Goal: Find specific page/section: Find specific page/section

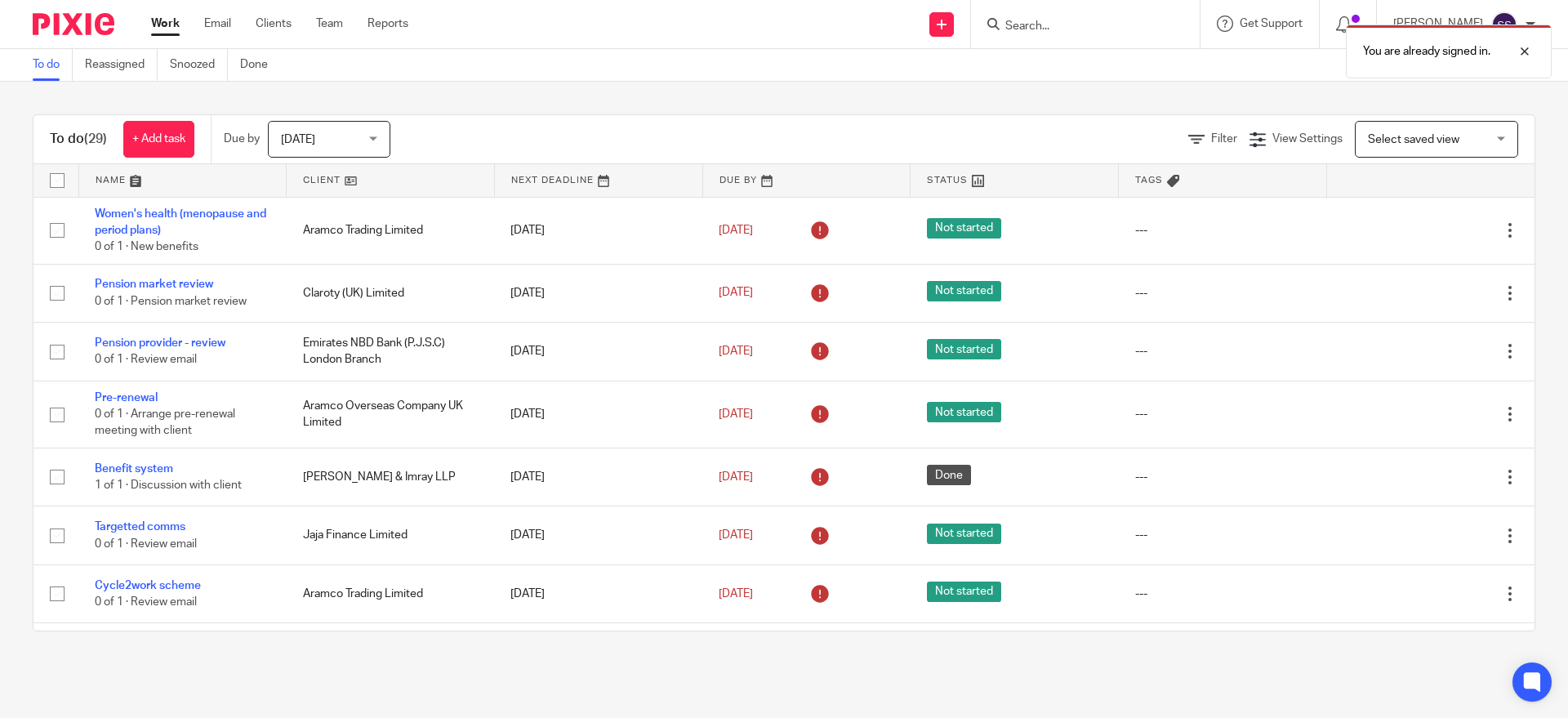
click at [1056, 29] on div "You are already signed in." at bounding box center [1167, 47] width 768 height 62
click at [1038, 28] on div "You are already signed in." at bounding box center [1167, 47] width 768 height 62
click at [1106, 30] on input "Search" at bounding box center [1076, 27] width 147 height 14
click at [1115, 39] on div at bounding box center [1084, 23] width 228 height 48
click at [1102, 23] on input "Search" at bounding box center [1076, 27] width 147 height 14
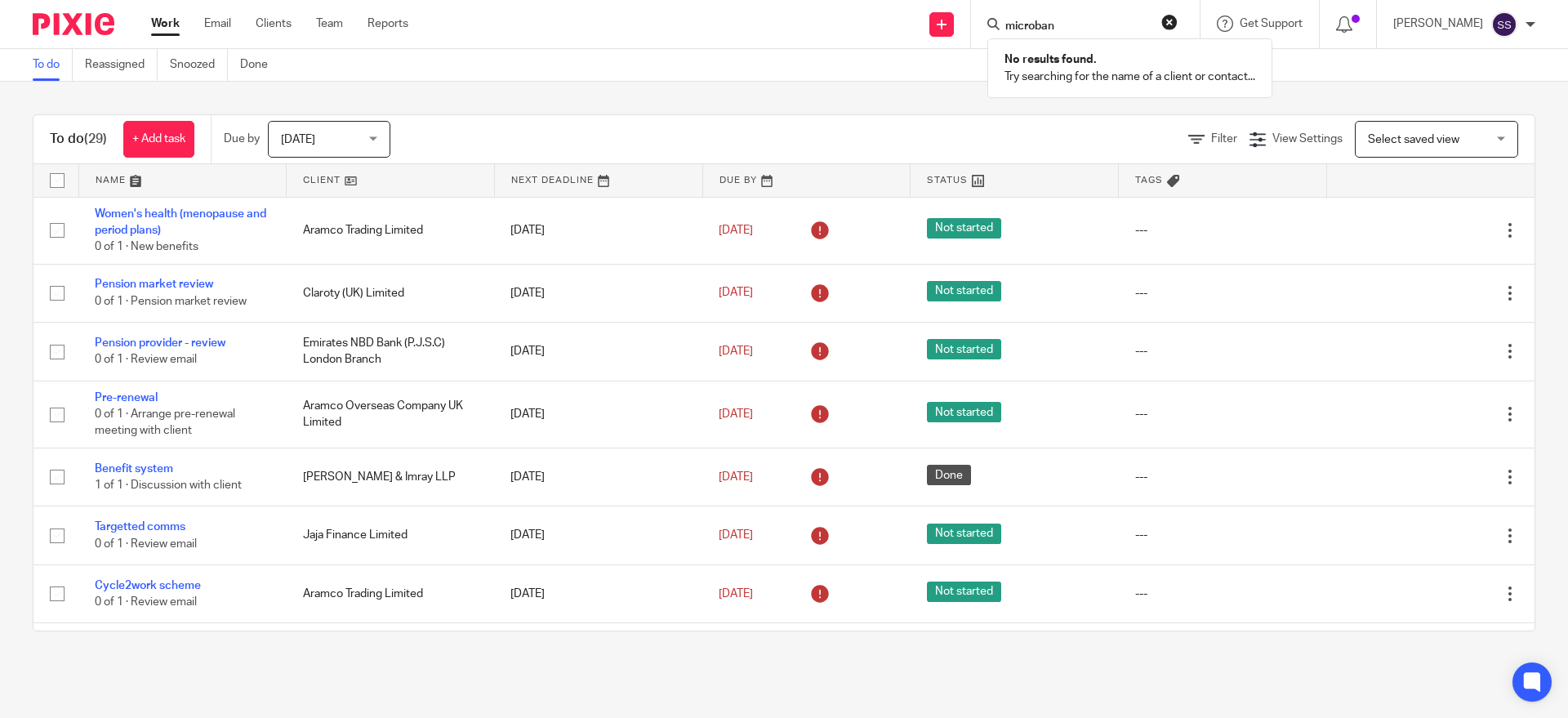
type input "microban"
click at [1097, 63] on p "No results found." at bounding box center [1130, 60] width 251 height 16
drag, startPoint x: 1087, startPoint y: 23, endPoint x: 844, endPoint y: 33, distance: 243.2
click at [849, 26] on div "Send new email Create task Add client Request signature microban No results fou…" at bounding box center [1001, 23] width 1135 height 48
type input "djh"
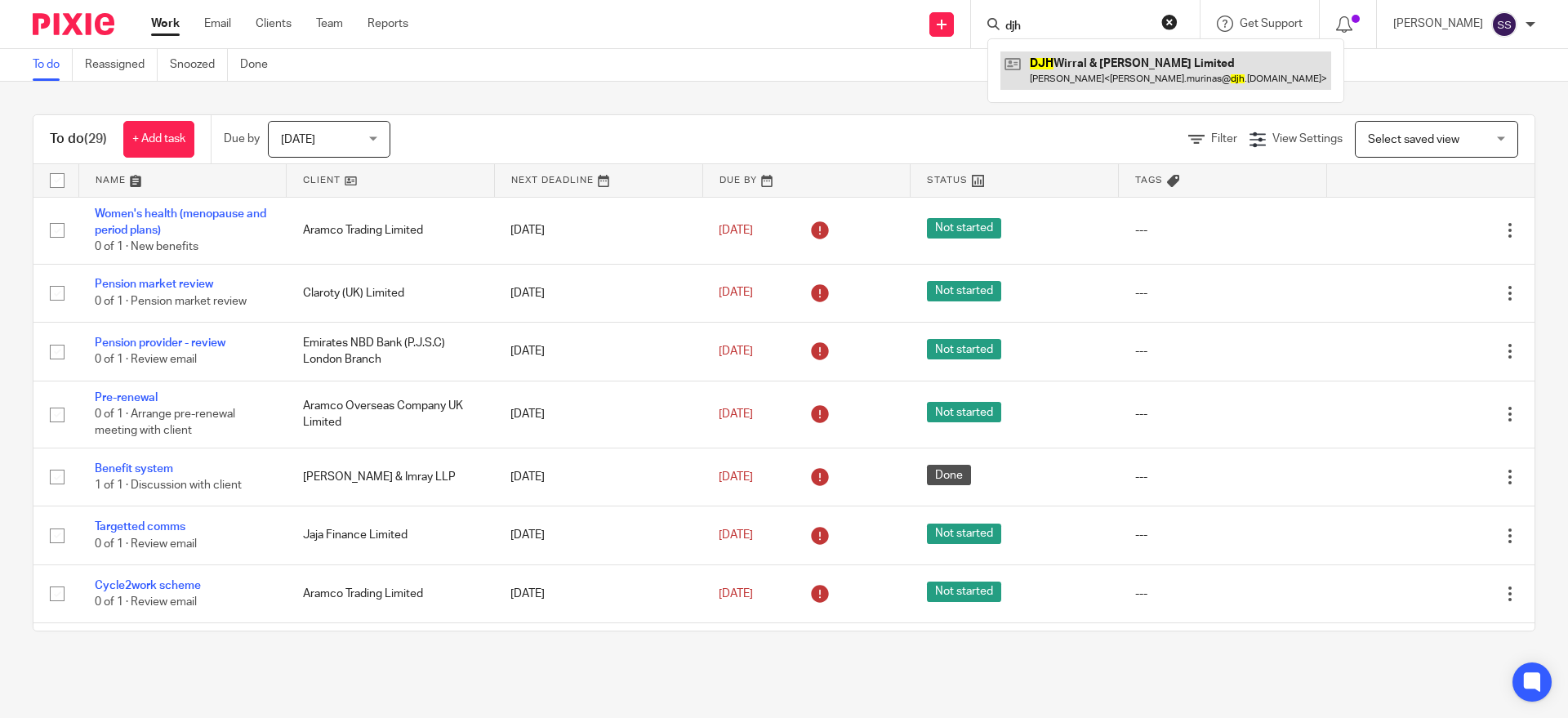
click at [1065, 69] on link at bounding box center [1166, 70] width 331 height 38
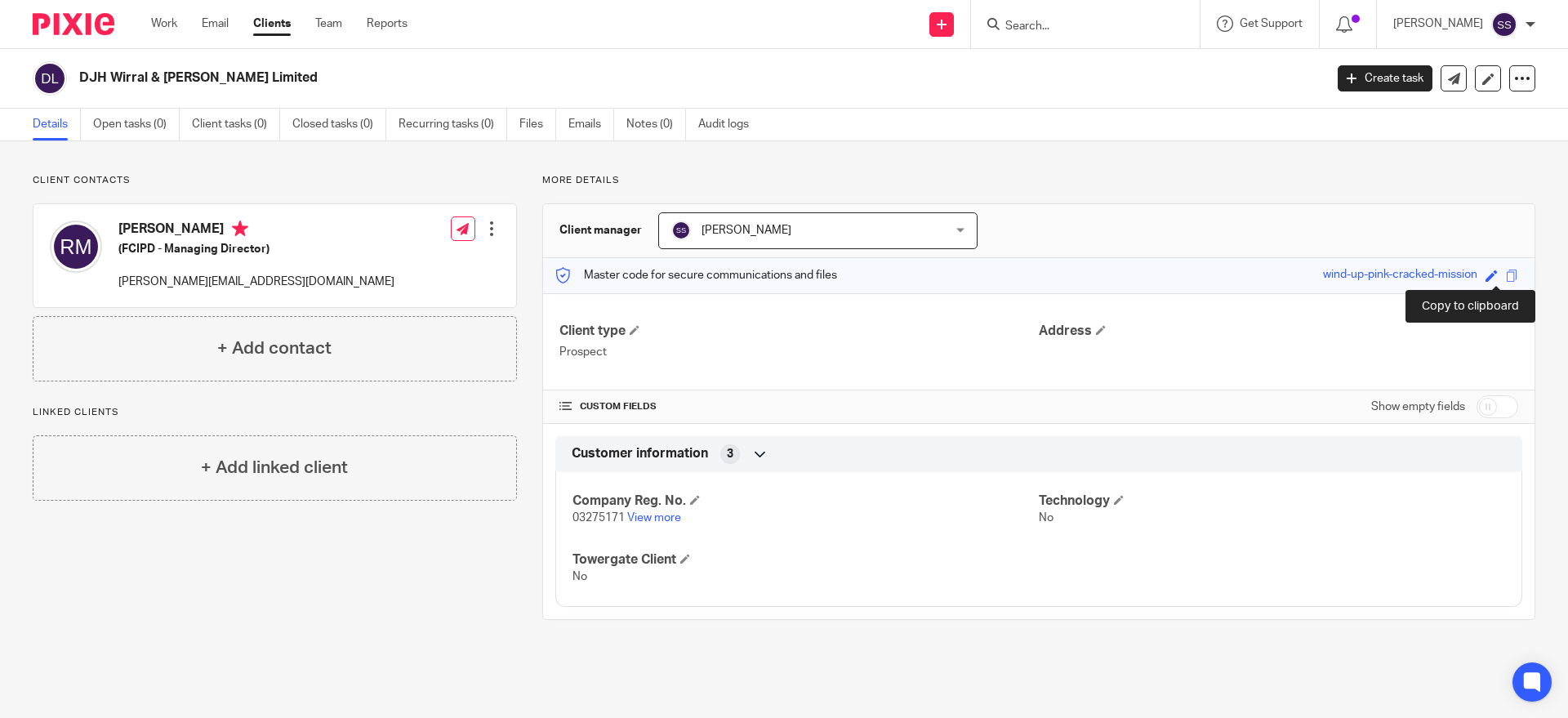
click at [1506, 271] on span at bounding box center [1512, 276] width 13 height 13
